Goal: Transaction & Acquisition: Purchase product/service

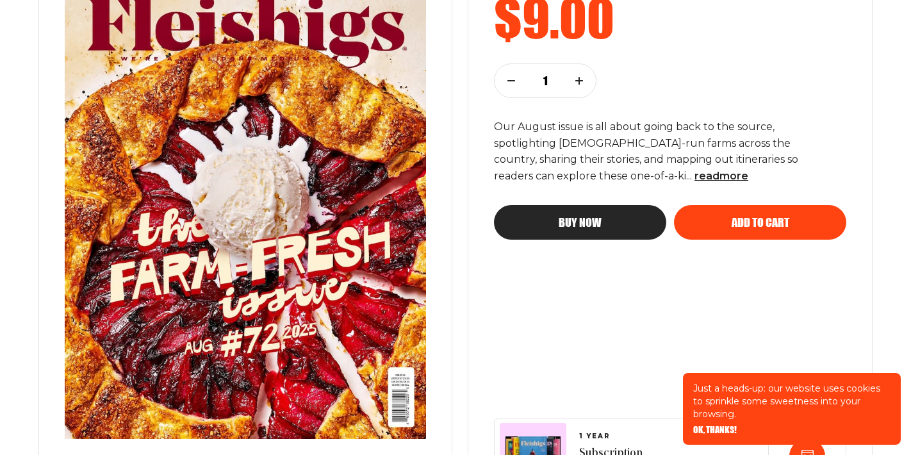
scroll to position [308, 0]
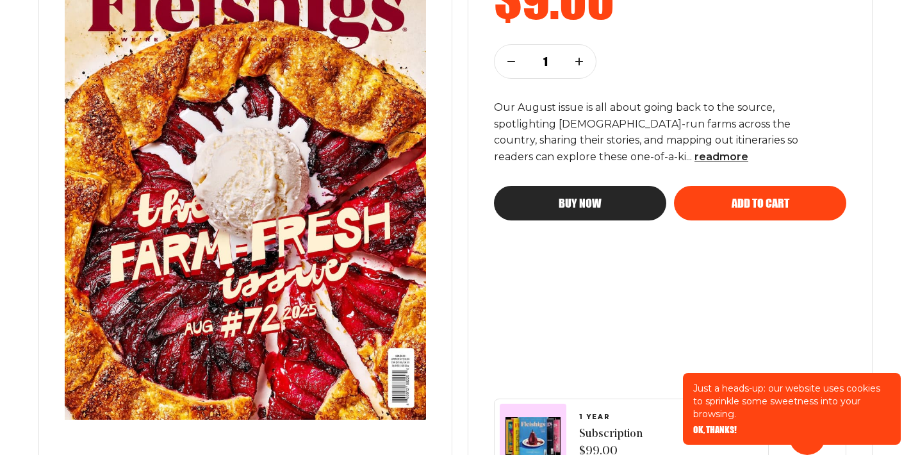
click at [638, 210] on button "Buy now" at bounding box center [580, 203] width 172 height 35
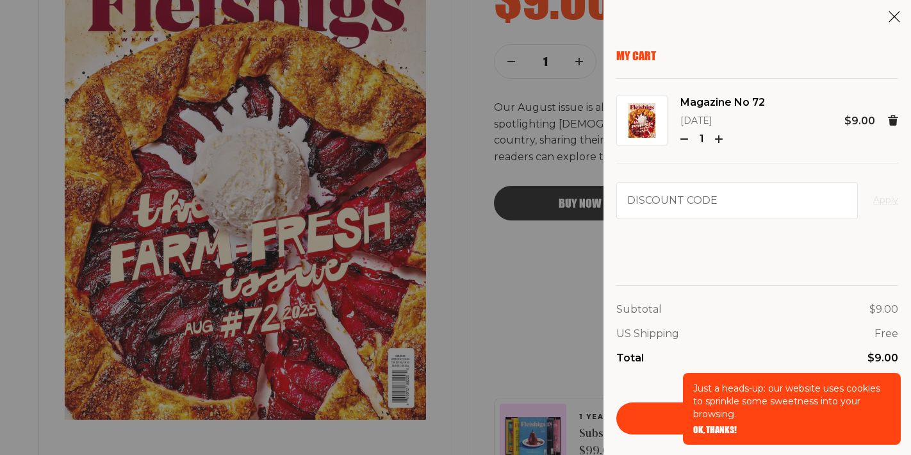
click at [770, 279] on div "Subtotal $9.00 US Shipping Free Total $9.00 Checkout" at bounding box center [758, 351] width 282 height 165
click at [843, 333] on div "US Shipping Free" at bounding box center [758, 334] width 282 height 17
click at [765, 397] on p "Just a heads-up: our website uses cookies to sprinkle some sweetness into your …" at bounding box center [791, 401] width 197 height 38
click at [717, 426] on span "OK, THANKS!" at bounding box center [715, 421] width 44 height 9
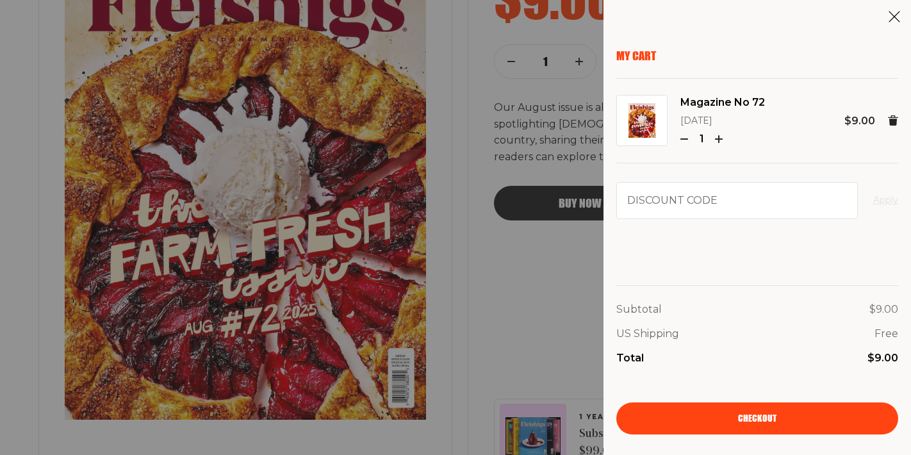
click at [737, 416] on link "Checkout" at bounding box center [758, 418] width 282 height 32
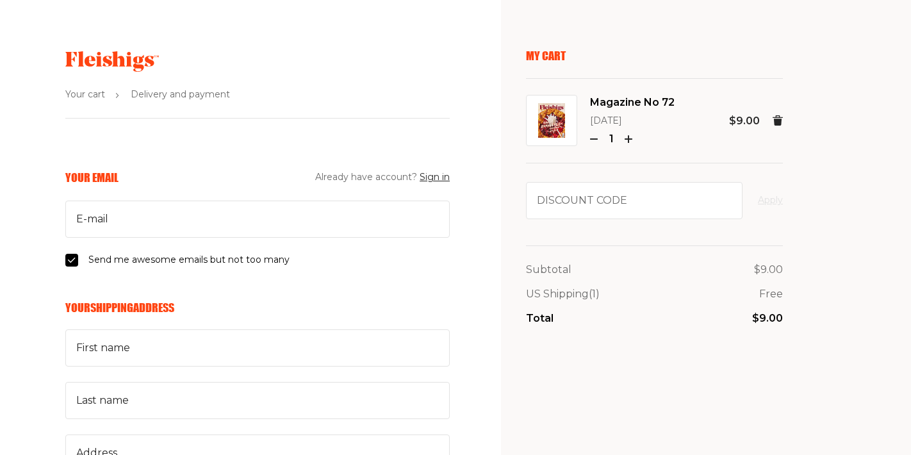
click at [70, 263] on input "Send me awesome emails but not too many" at bounding box center [71, 260] width 13 height 13
checkbox input "false"
click at [115, 206] on input "E-mail" at bounding box center [257, 219] width 385 height 37
type input "melanieaweiss@gmail.com"
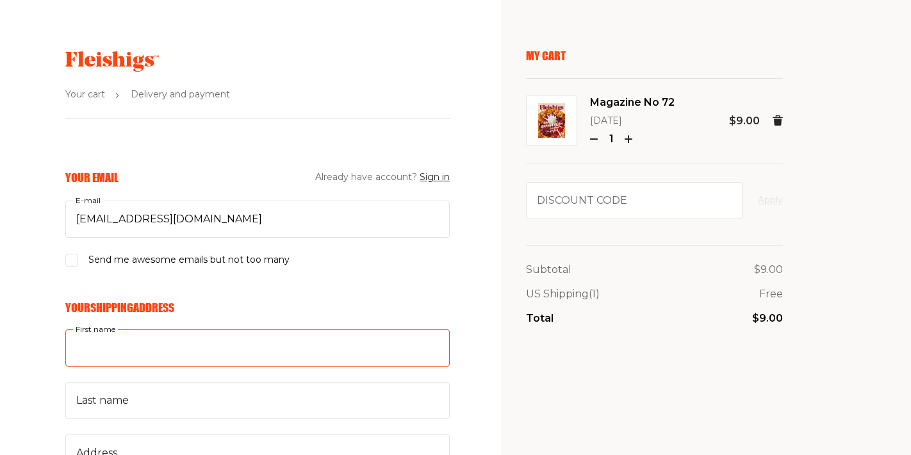
click at [168, 363] on input "First name" at bounding box center [257, 347] width 385 height 37
type input "Melanie"
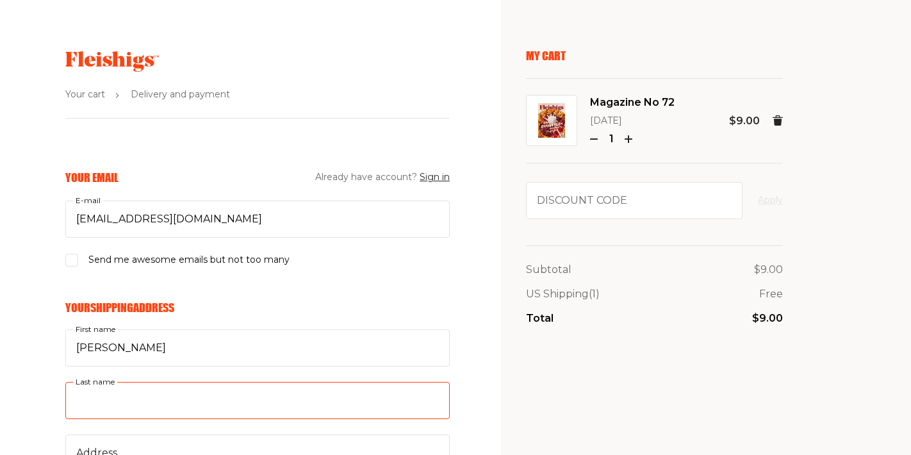
click at [154, 411] on input "Last name" at bounding box center [257, 400] width 385 height 37
type input "Weiss"
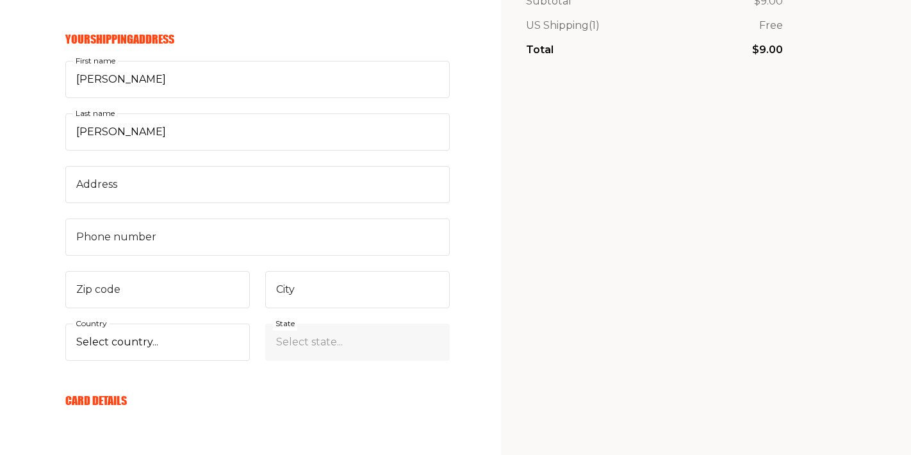
scroll to position [282, 0]
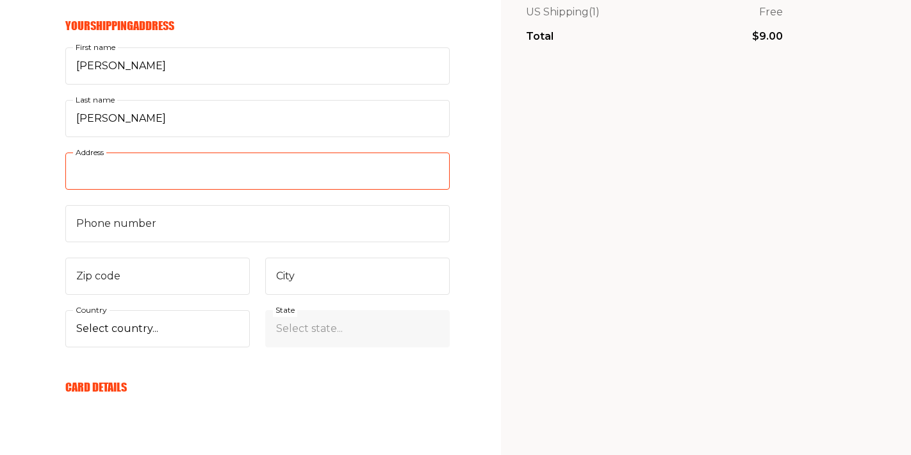
click at [270, 180] on input "Address" at bounding box center [257, 171] width 385 height 37
type input "7 Pleasant Street"
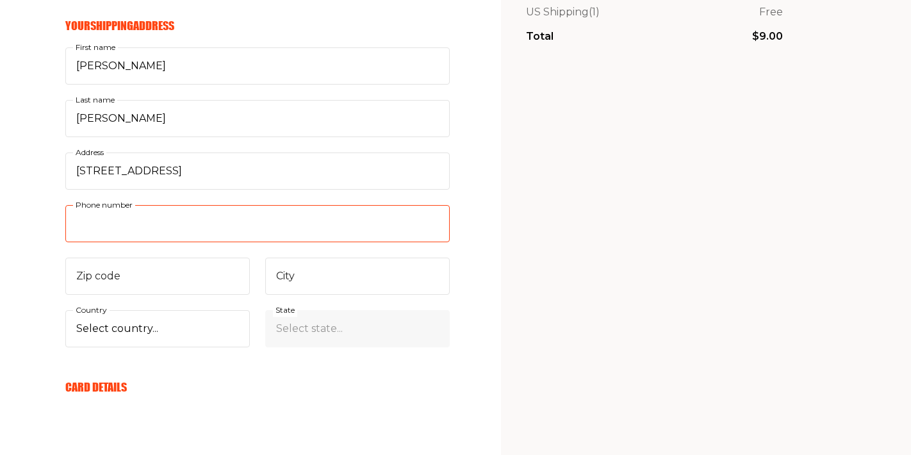
click at [195, 224] on input "Phone number" at bounding box center [257, 223] width 385 height 37
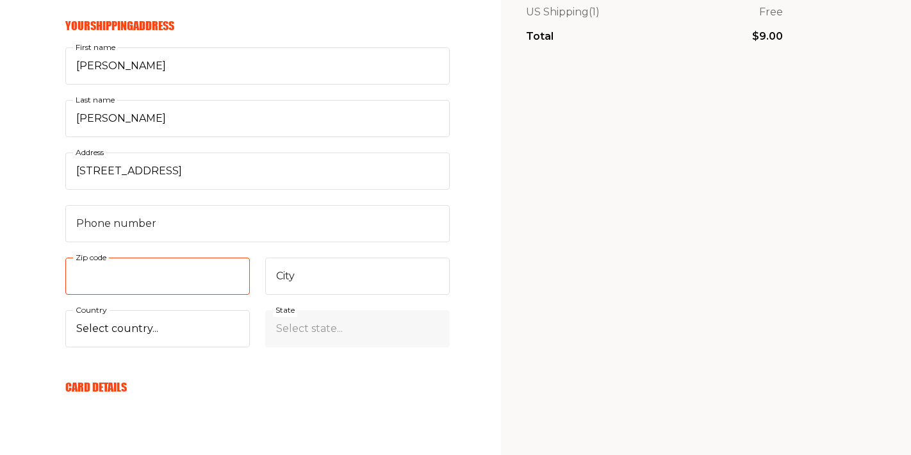
click at [170, 269] on input "Zip code" at bounding box center [157, 276] width 185 height 37
type input "04901"
click at [287, 285] on input "City" at bounding box center [357, 276] width 185 height 37
type input "Waterville"
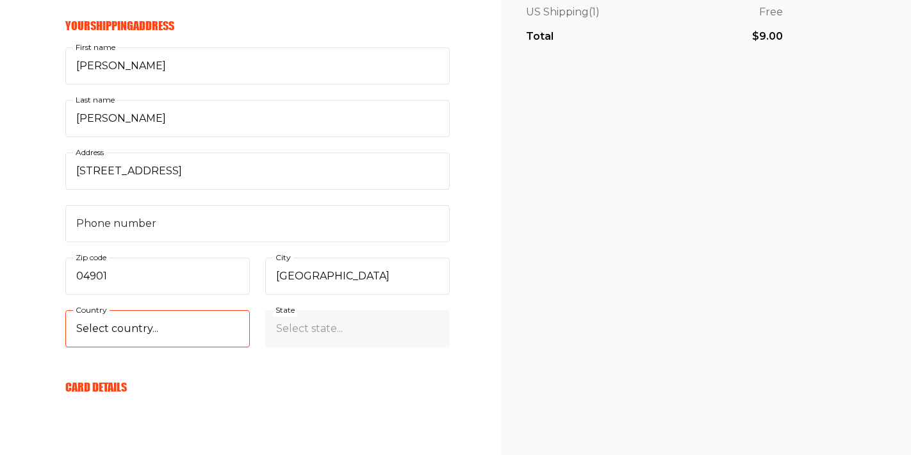
click at [247, 327] on select "Select country... United States Canada (+$29/subscription) Afghanistan (+$44/su…" at bounding box center [157, 328] width 185 height 37
select select "US"
click at [342, 324] on select "Select state... Alabama Alaska American Samoa Arizona Arkansas California Color…" at bounding box center [357, 328] width 185 height 37
select select "Maine"
click at [596, 329] on div "My Cart Magazine No 72 Aug 2025 1 $9.00 Discount code Apply Subtotal $9.00 US S…" at bounding box center [654, 315] width 257 height 1097
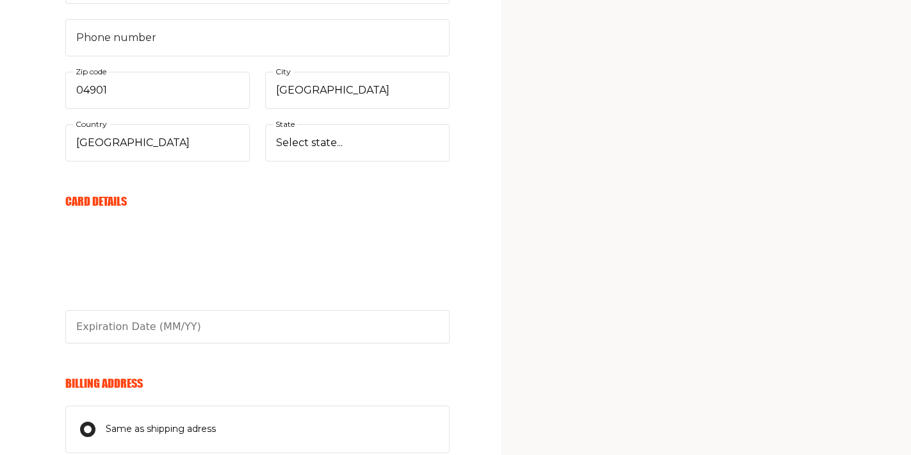
scroll to position [487, 0]
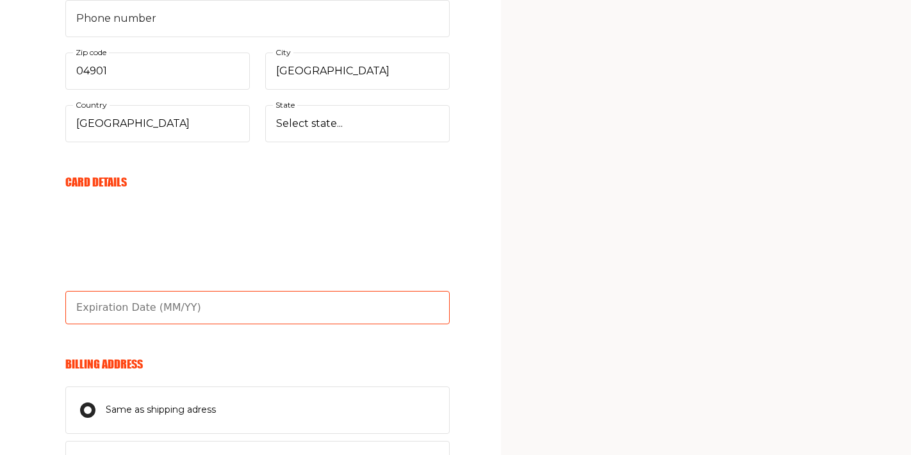
click at [99, 301] on input "text" at bounding box center [257, 307] width 385 height 33
type input "08/28"
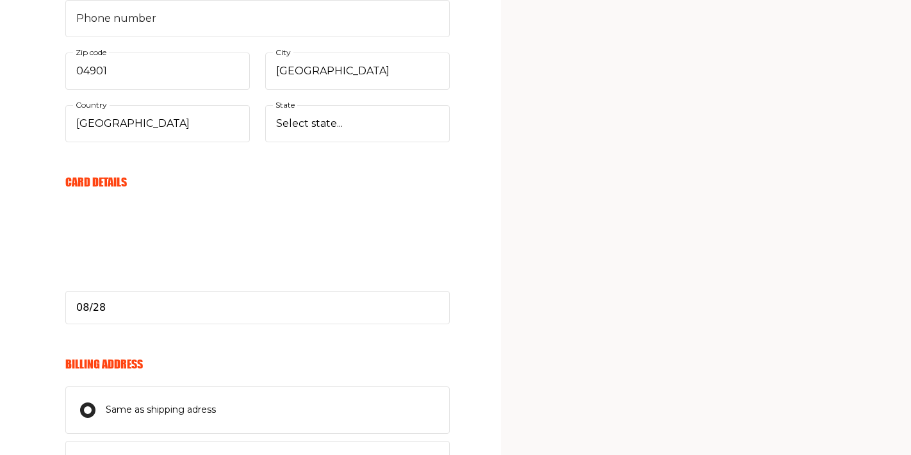
click at [649, 337] on div "My Cart Magazine No 72 Aug 2025 1 $9.00 Discount code Apply Subtotal $9.00 US S…" at bounding box center [654, 110] width 257 height 1097
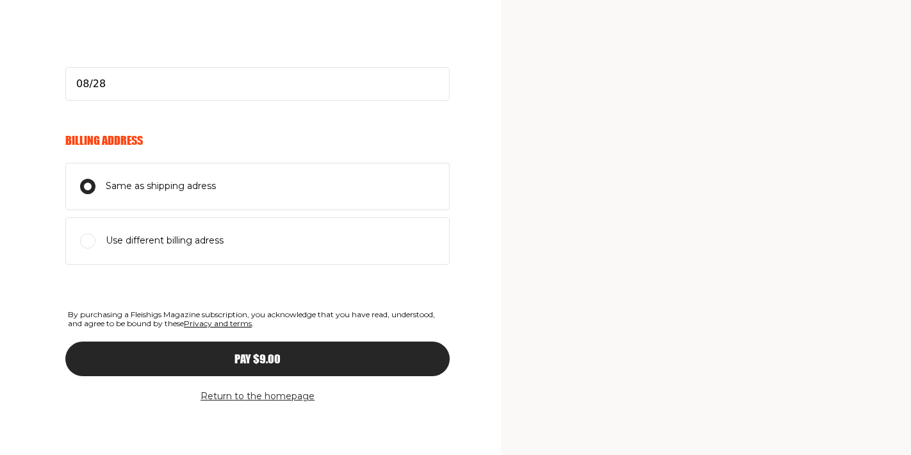
click at [355, 359] on div "Pay $9.00" at bounding box center [257, 359] width 333 height 12
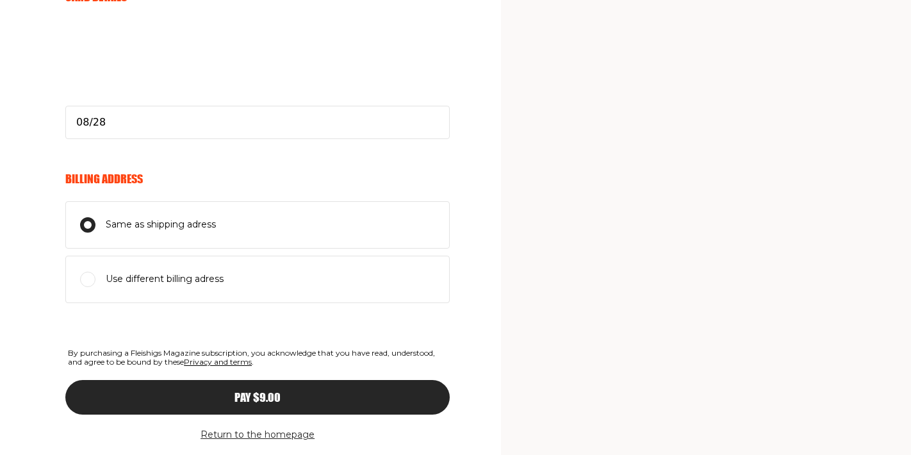
scroll to position [278, 0]
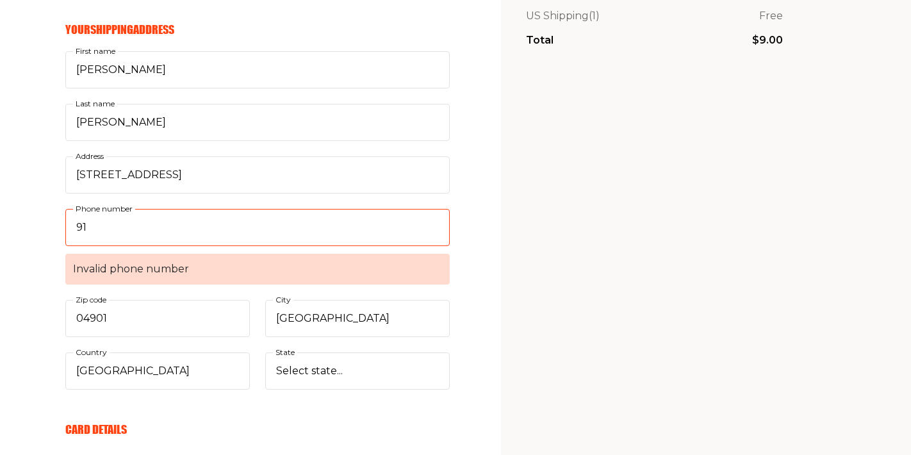
type input "914"
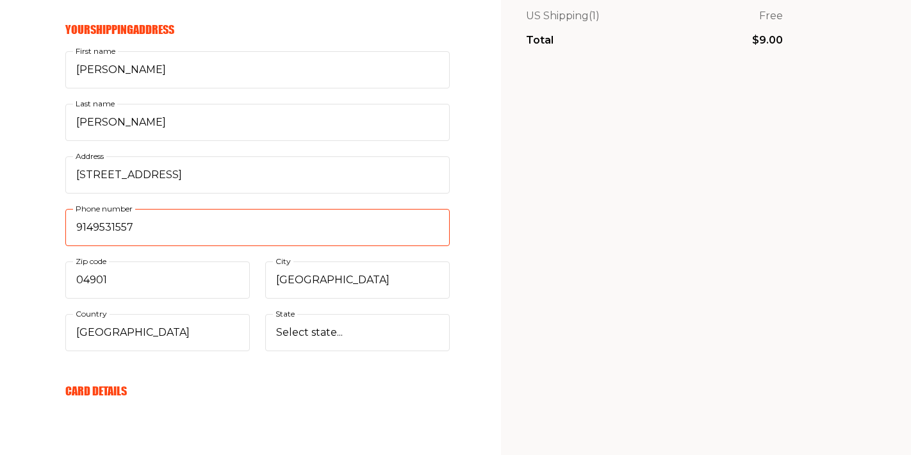
type input "9149531557"
click at [660, 326] on div "My Cart Magazine No 72 Aug 2025 1 $9.00 Discount code Apply Subtotal $9.00 US S…" at bounding box center [654, 319] width 257 height 1097
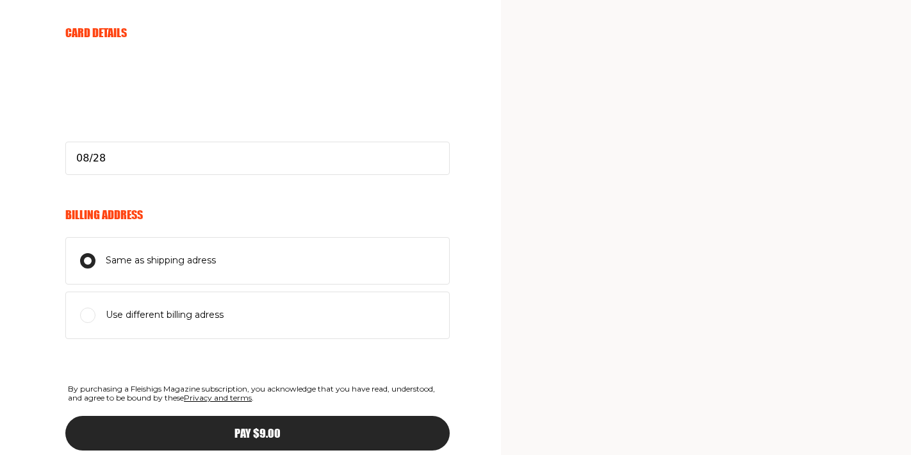
scroll to position [637, 0]
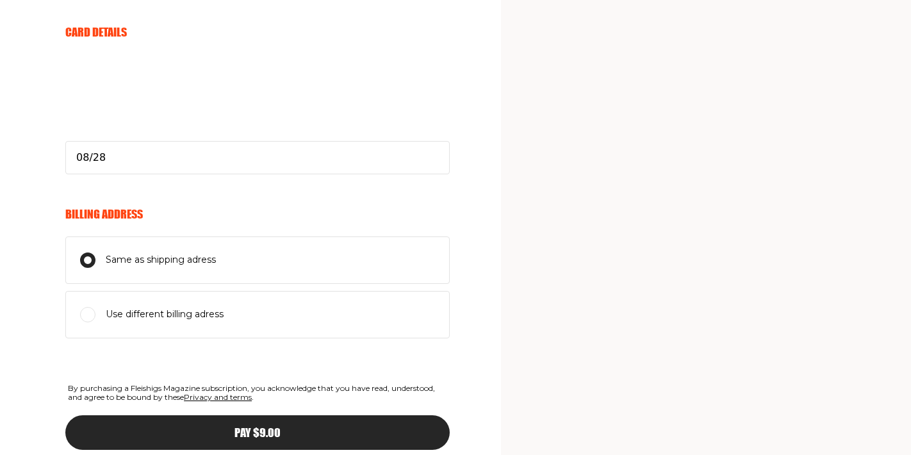
click at [422, 421] on button "Pay $9.00" at bounding box center [257, 432] width 385 height 35
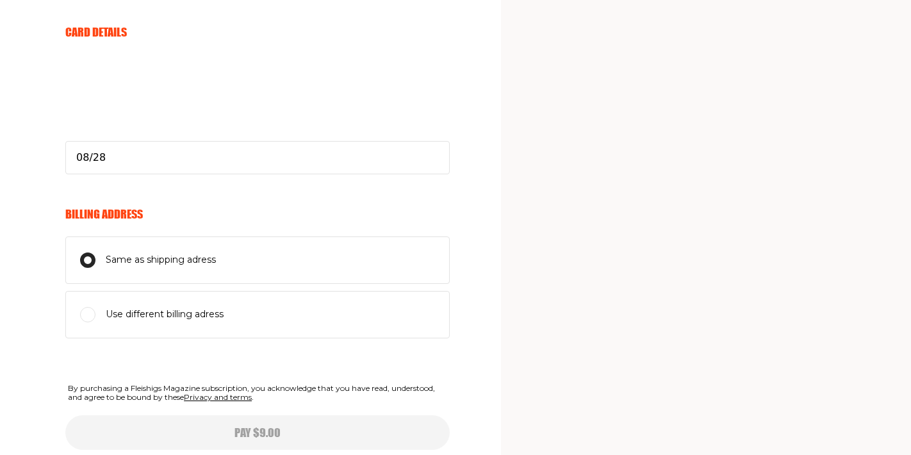
select select
type input "08/28"
